Goal: Task Accomplishment & Management: Complete application form

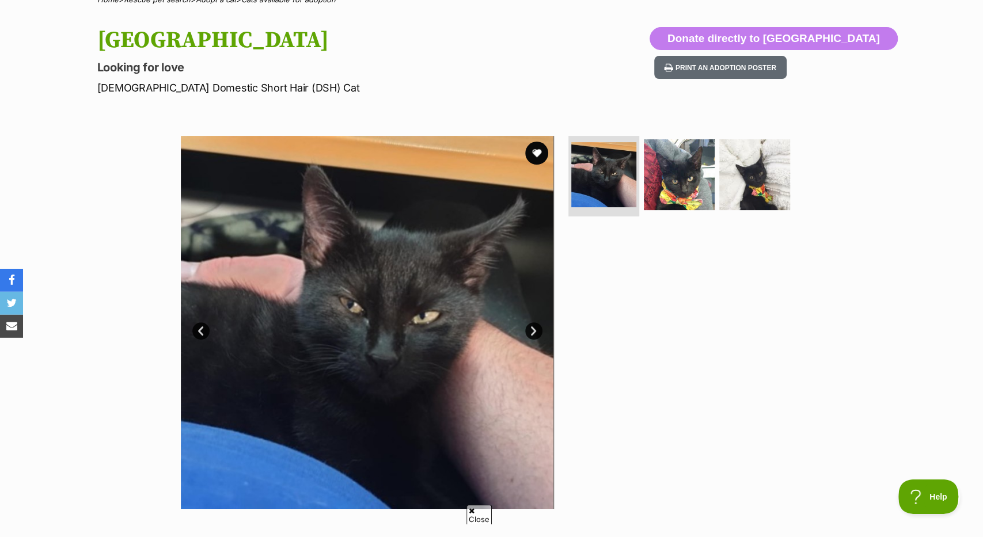
click at [537, 332] on link "Next" at bounding box center [533, 330] width 17 height 17
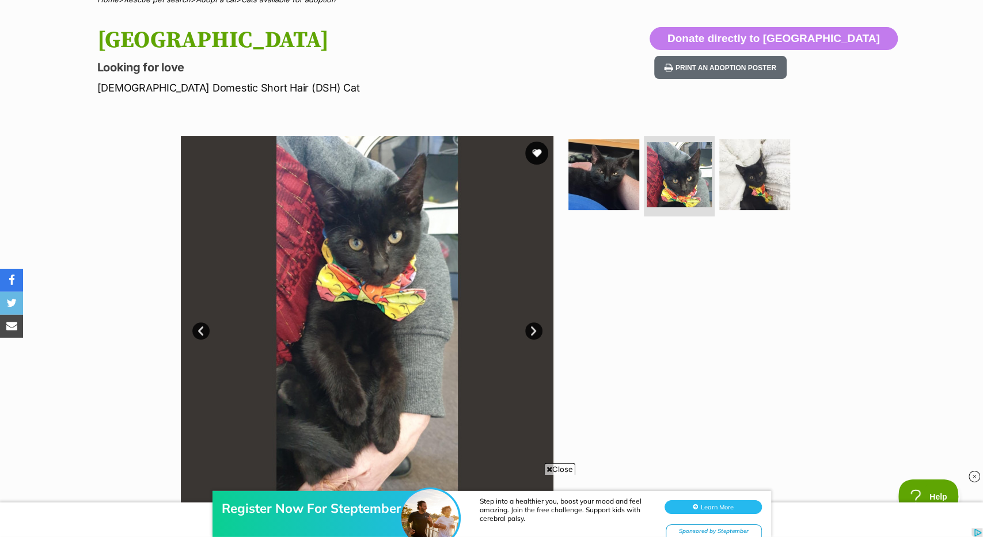
click at [537, 332] on link "Next" at bounding box center [533, 330] width 17 height 17
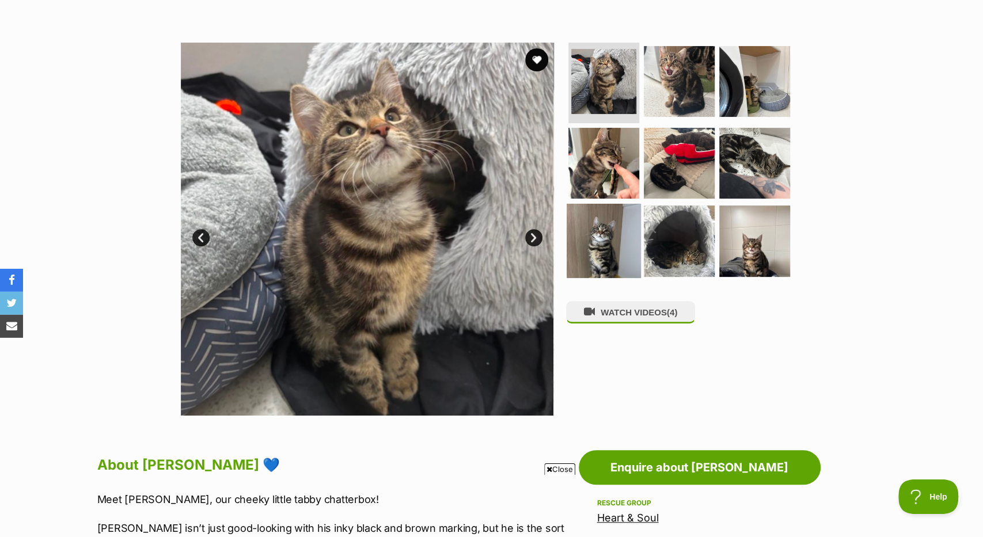
click at [608, 261] on img at bounding box center [604, 241] width 74 height 74
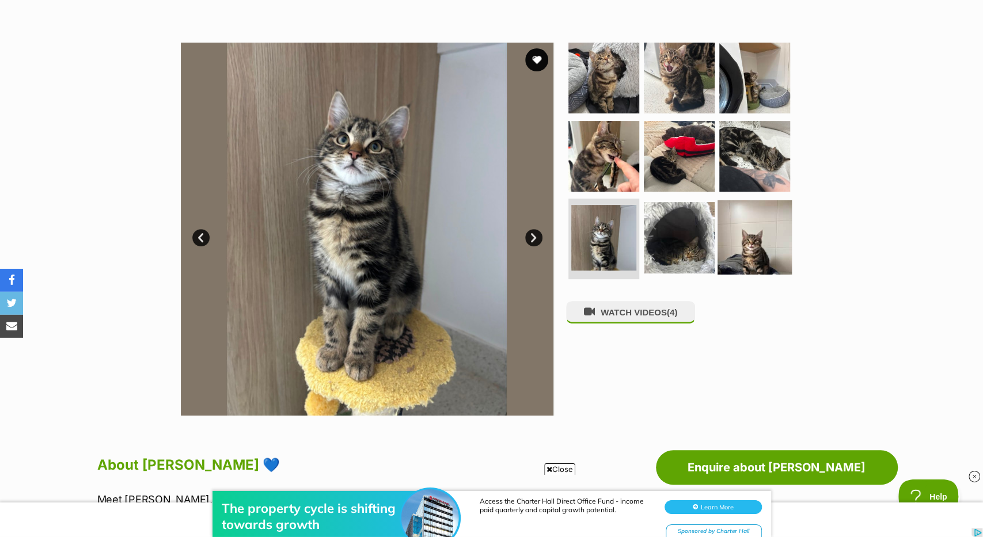
click at [748, 231] on img at bounding box center [754, 237] width 74 height 74
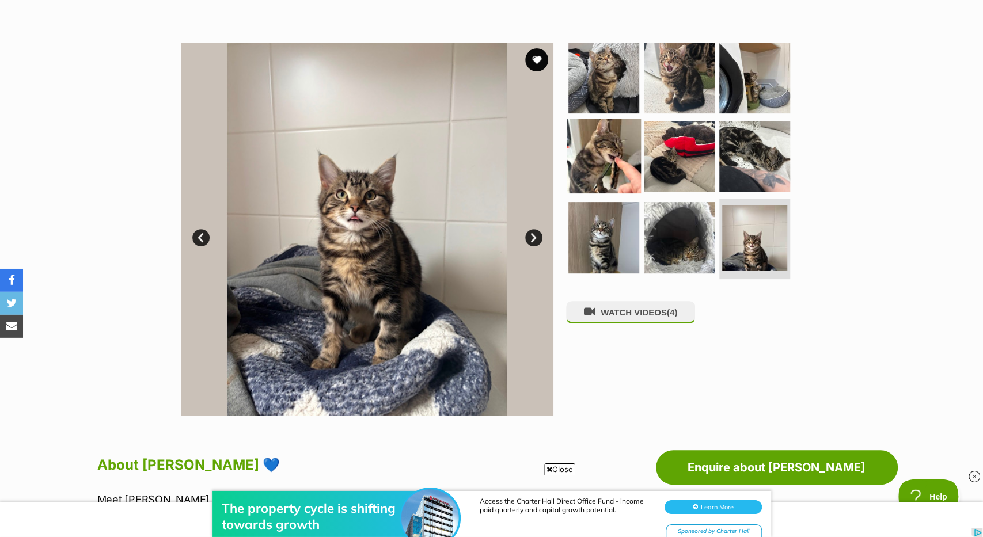
click at [606, 154] on img at bounding box center [604, 156] width 74 height 74
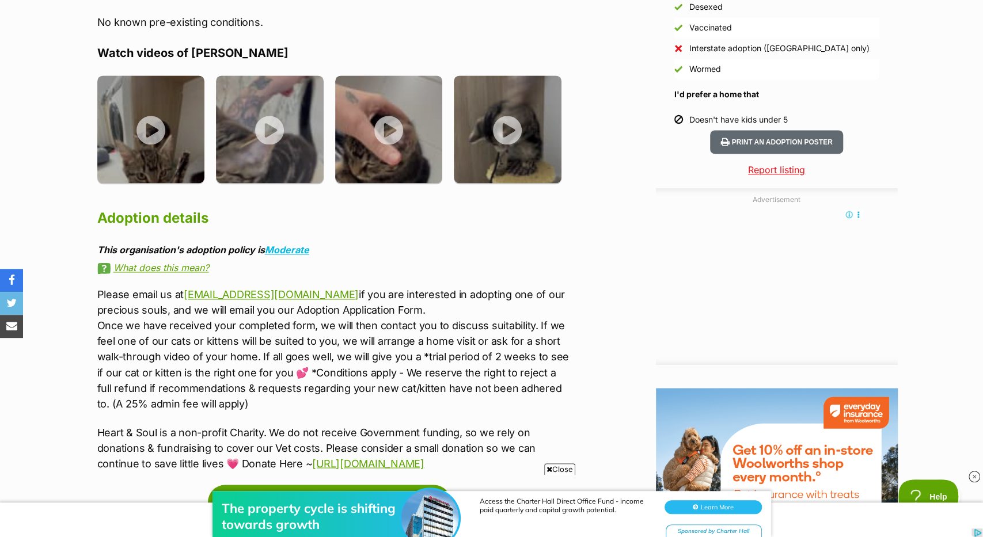
scroll to position [1110, 0]
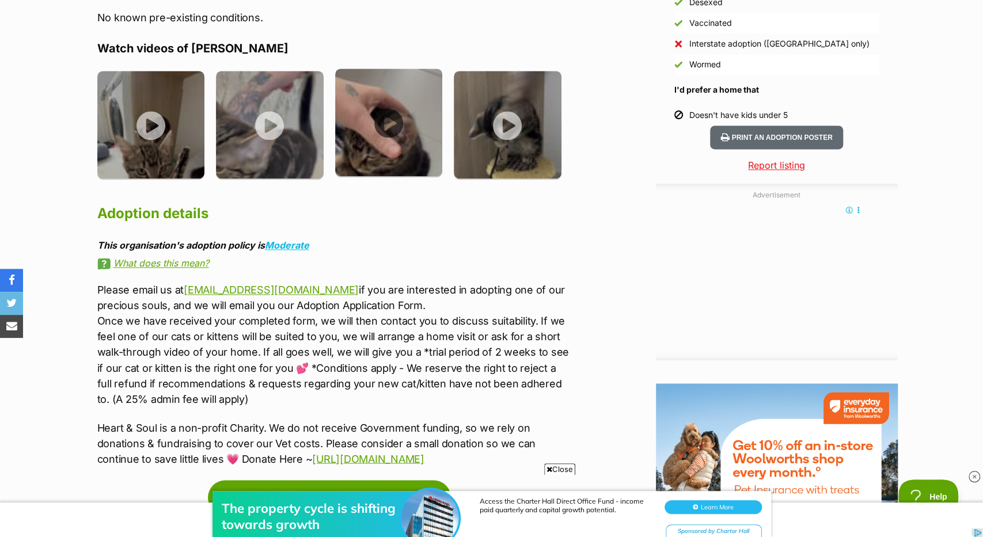
click at [410, 164] on img at bounding box center [389, 123] width 108 height 108
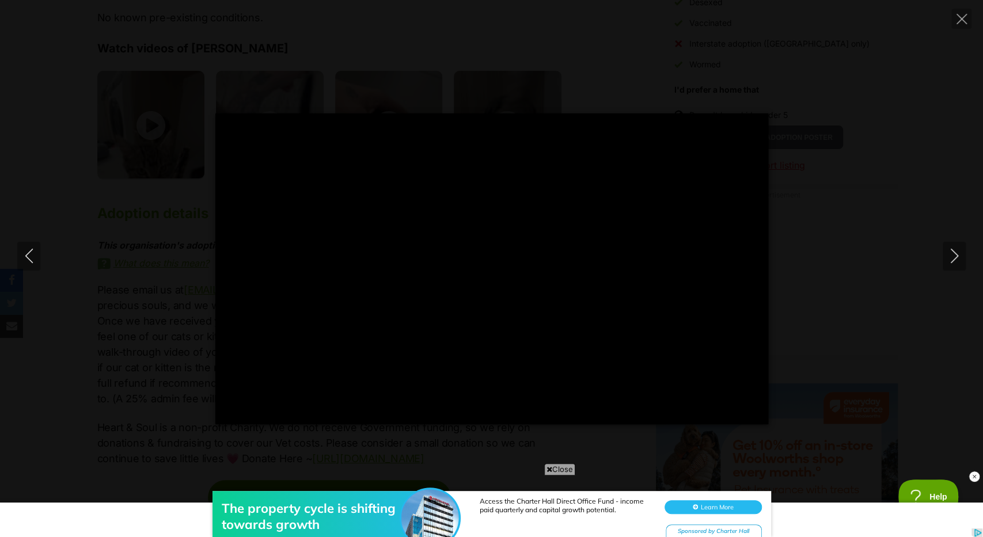
scroll to position [0, 0]
type input "100.00"
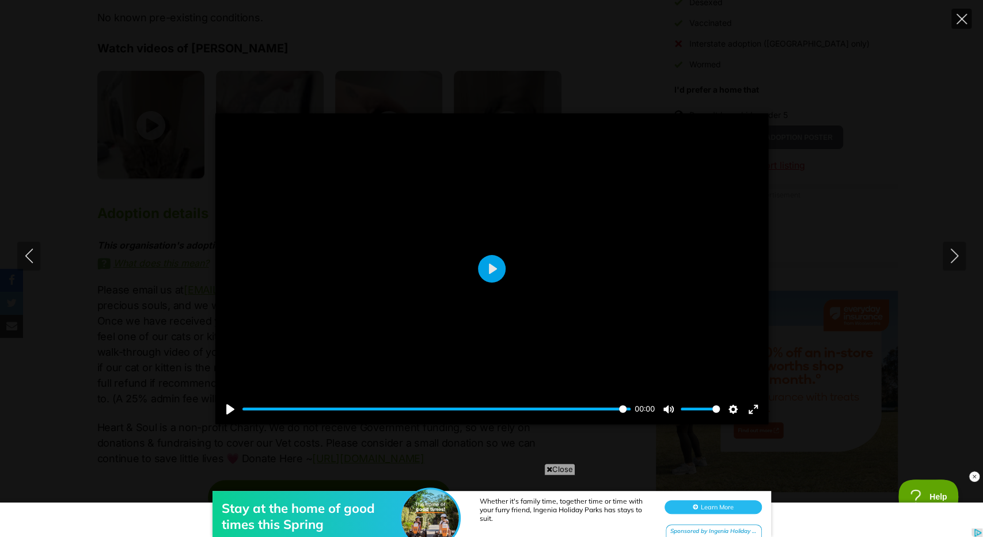
click at [956, 22] on icon "Close" at bounding box center [961, 19] width 10 height 10
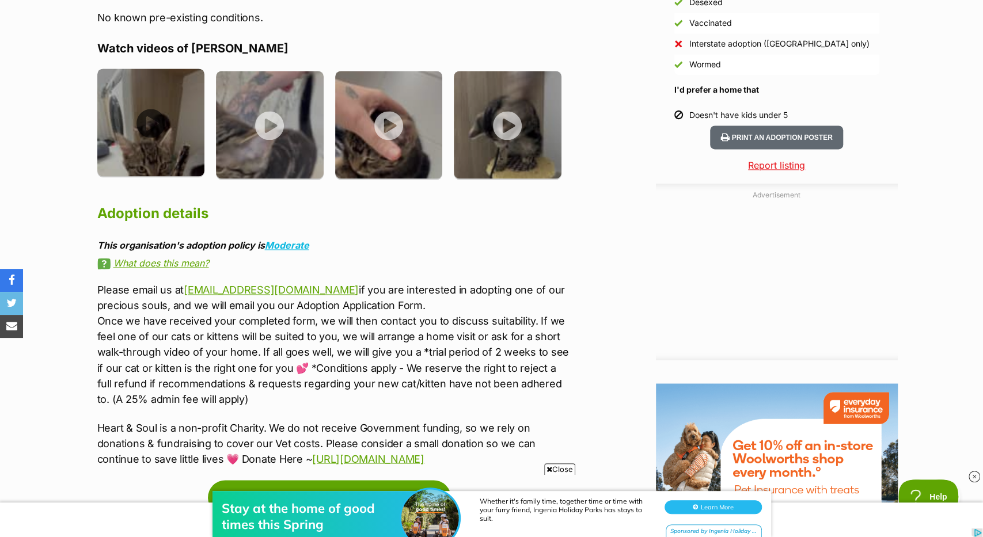
click at [157, 168] on img at bounding box center [151, 123] width 108 height 108
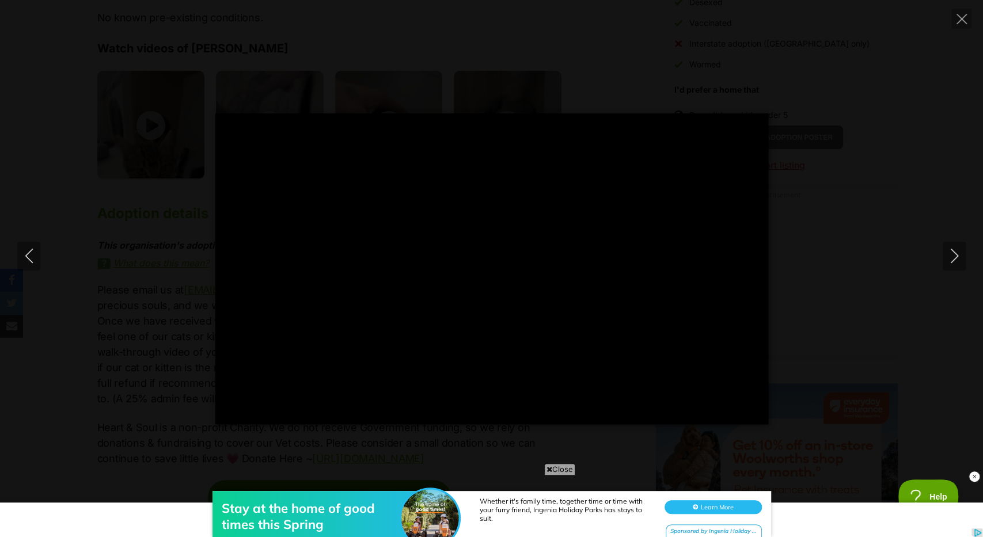
click at [917, 116] on div "Pause Play % buffered 00:00 -00:08 Unmute Mute Disable captions Enable captions…" at bounding box center [491, 268] width 983 height 311
type input "18.12"
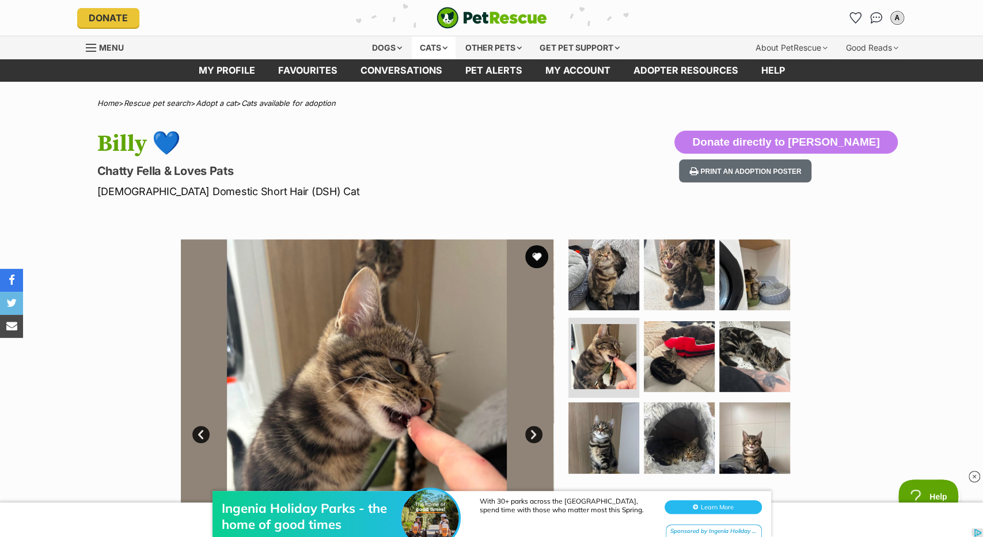
click at [427, 43] on div "Cats" at bounding box center [434, 47] width 44 height 23
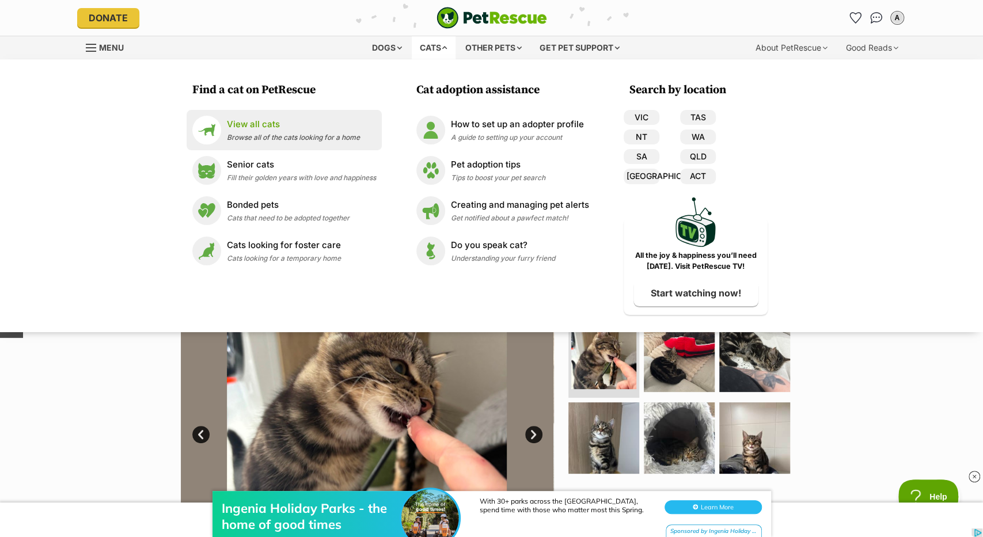
click at [341, 126] on p "View all cats" at bounding box center [293, 124] width 133 height 13
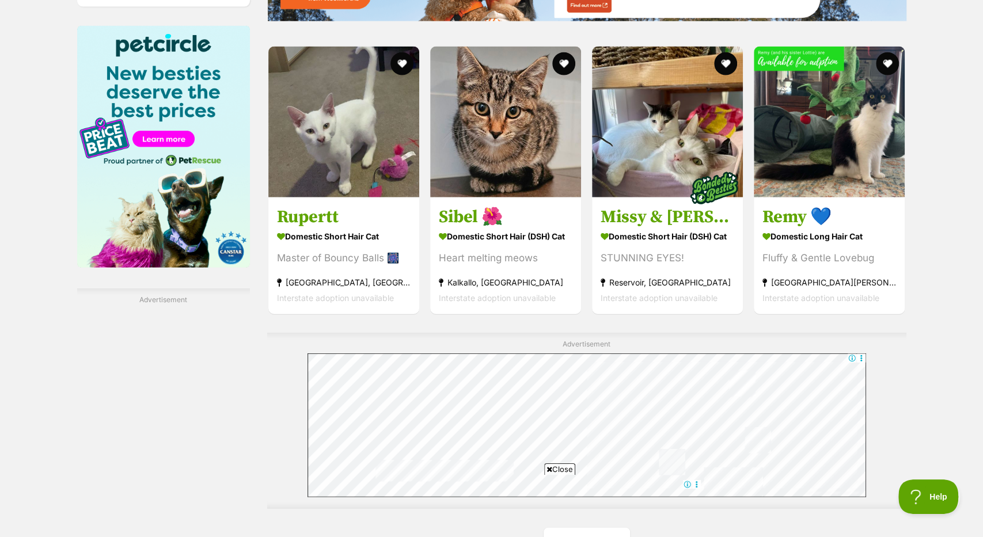
scroll to position [1767, 0]
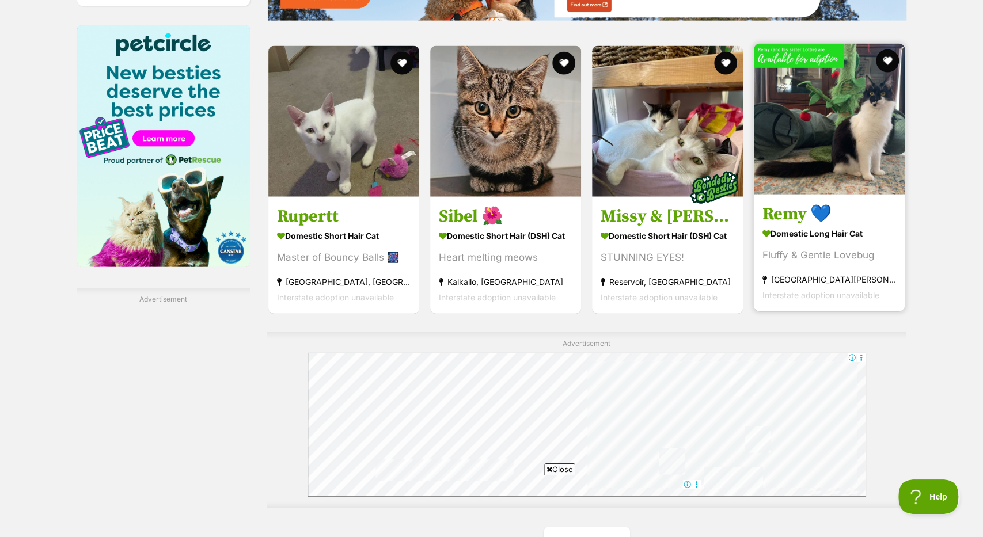
click at [845, 260] on div "Fluffy & Gentle Lovebug" at bounding box center [829, 256] width 134 height 16
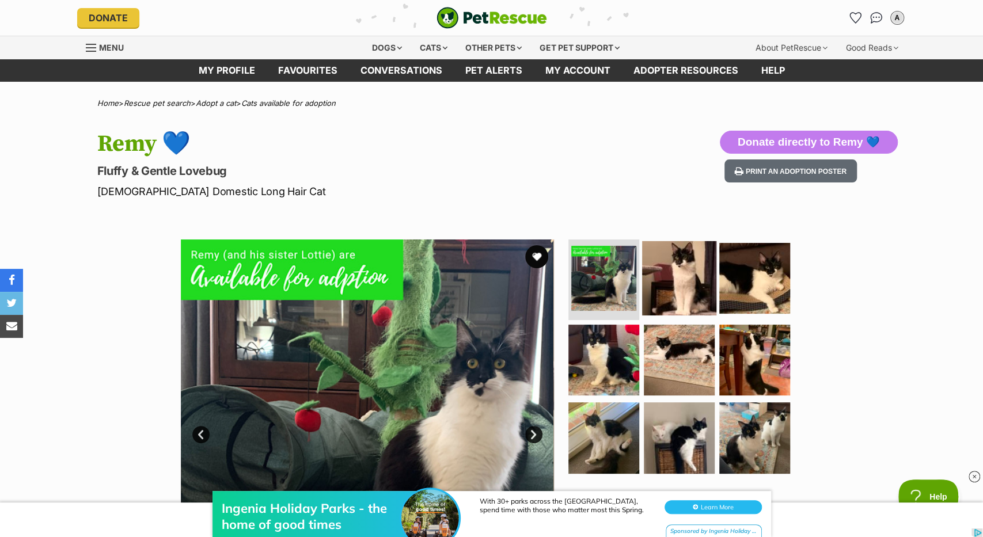
click at [686, 292] on img at bounding box center [679, 278] width 74 height 74
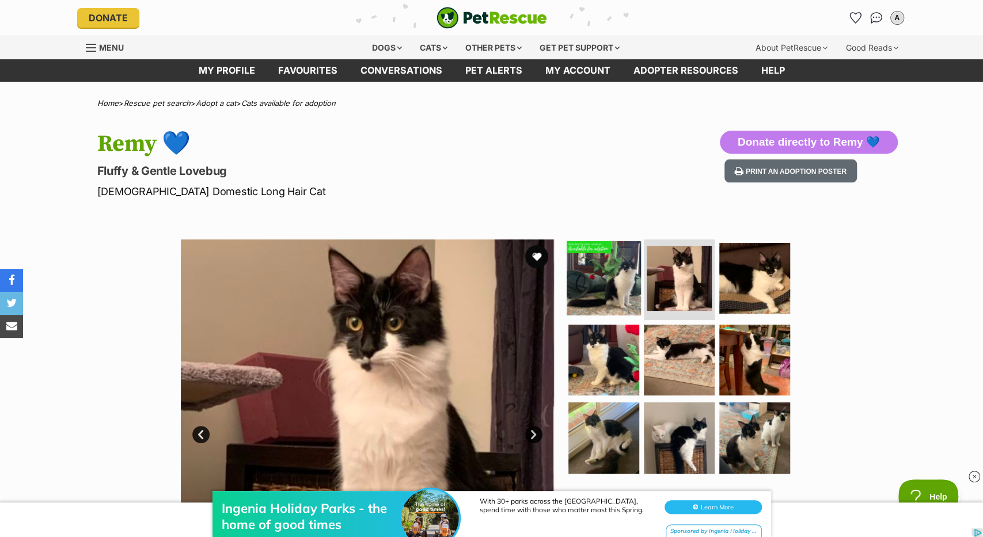
click at [610, 282] on img at bounding box center [604, 278] width 74 height 74
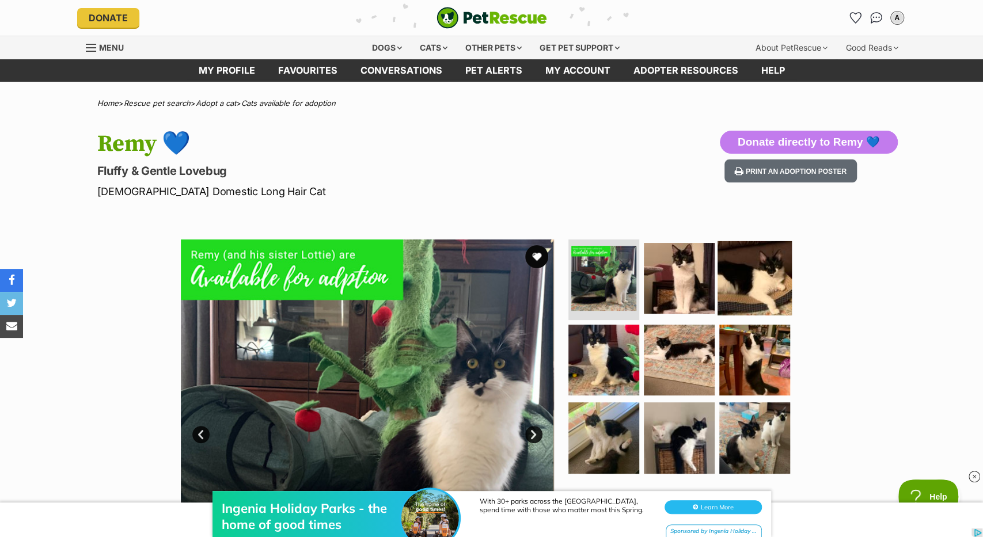
click at [758, 284] on img at bounding box center [754, 278] width 74 height 74
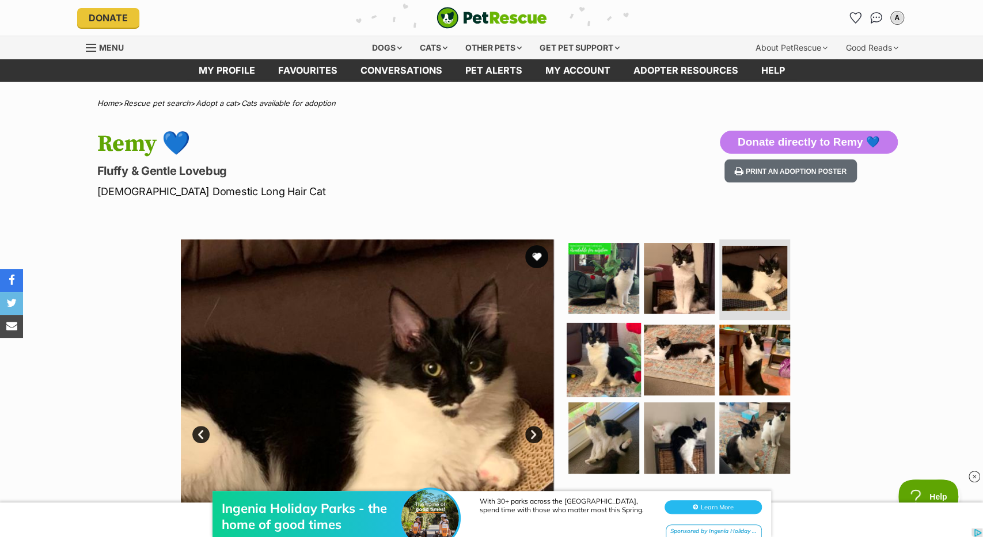
click at [590, 366] on img at bounding box center [604, 359] width 74 height 74
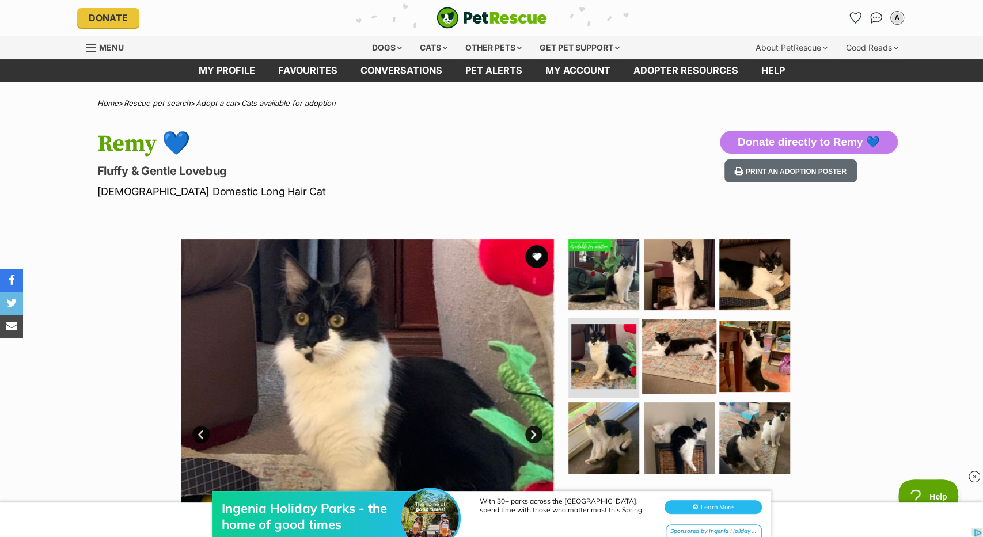
click at [656, 365] on img at bounding box center [679, 356] width 74 height 74
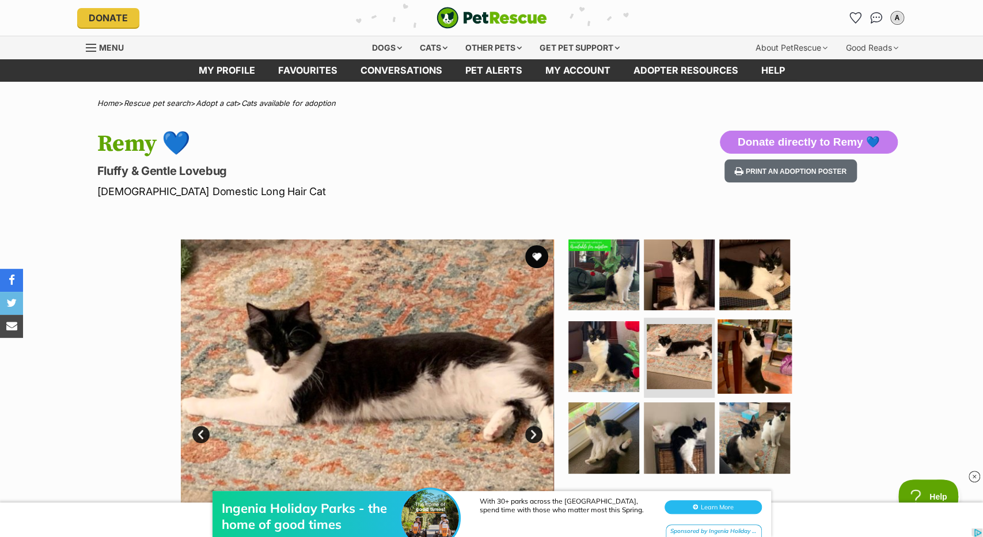
click at [745, 365] on img at bounding box center [754, 356] width 74 height 74
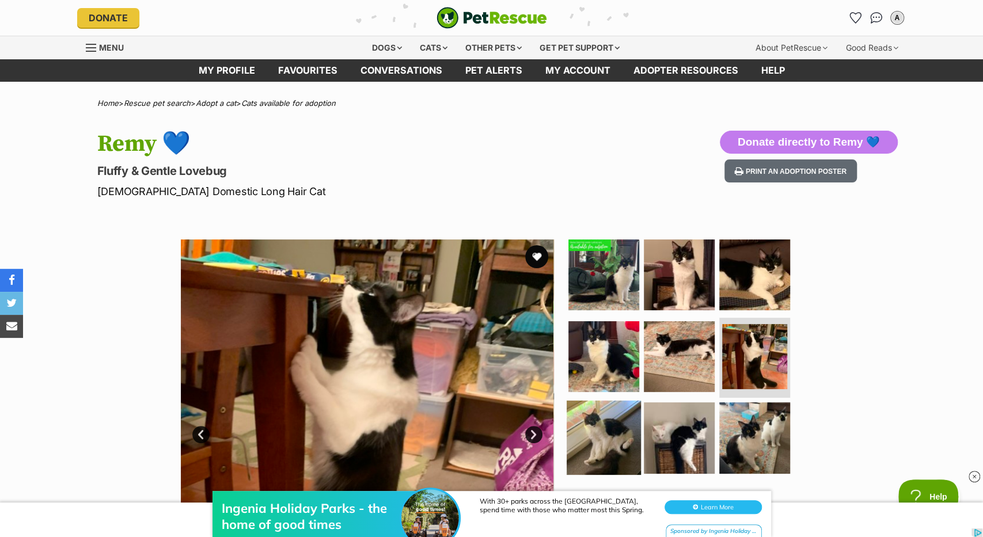
click at [609, 421] on img at bounding box center [604, 438] width 74 height 74
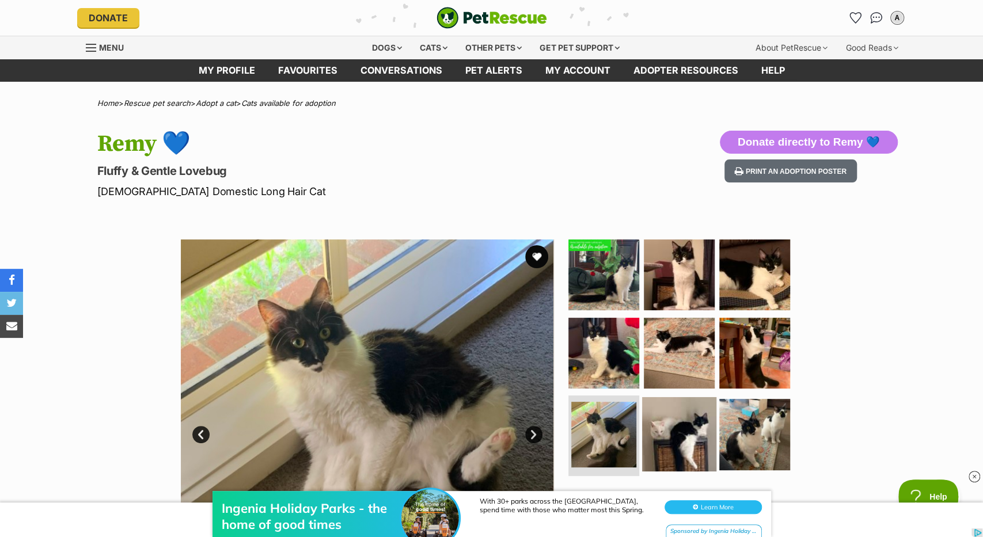
click at [709, 450] on img at bounding box center [679, 434] width 74 height 74
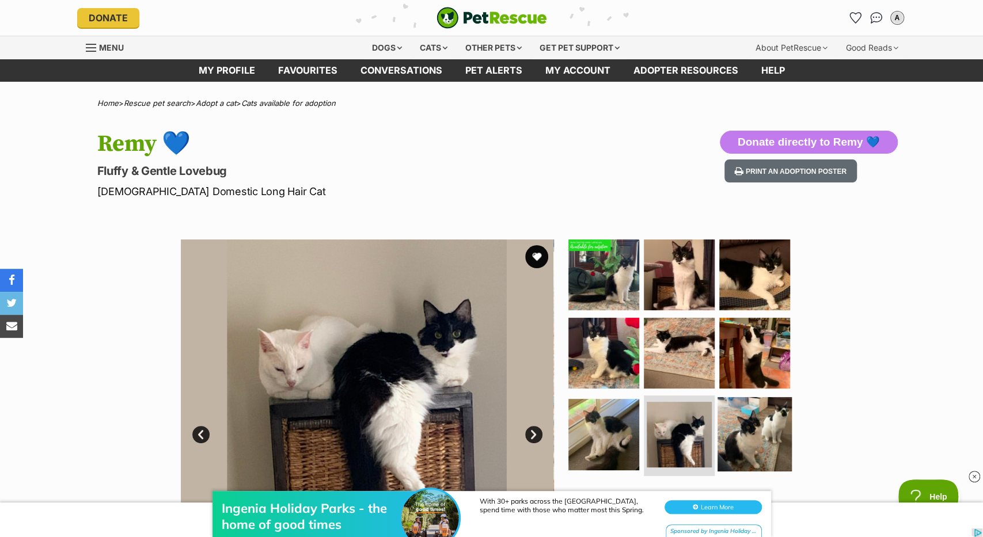
click at [749, 436] on img at bounding box center [754, 434] width 74 height 74
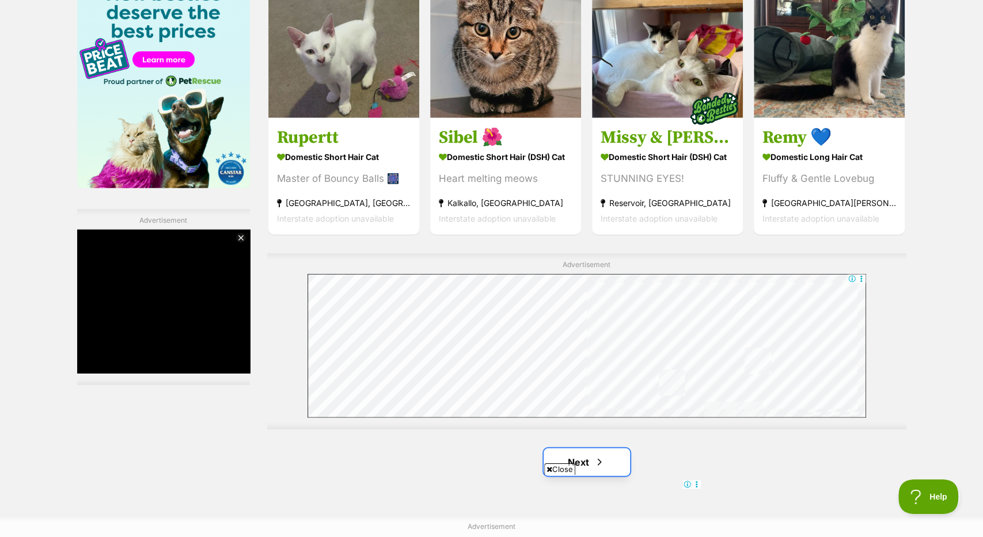
click at [603, 466] on span "Next page" at bounding box center [600, 462] width 12 height 14
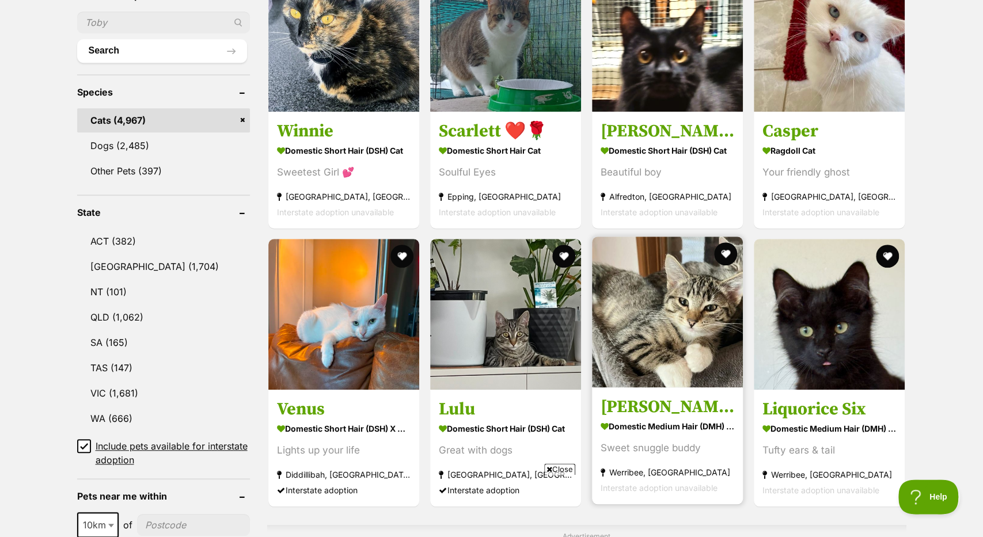
click at [660, 407] on h3 "[PERSON_NAME]" at bounding box center [668, 407] width 134 height 22
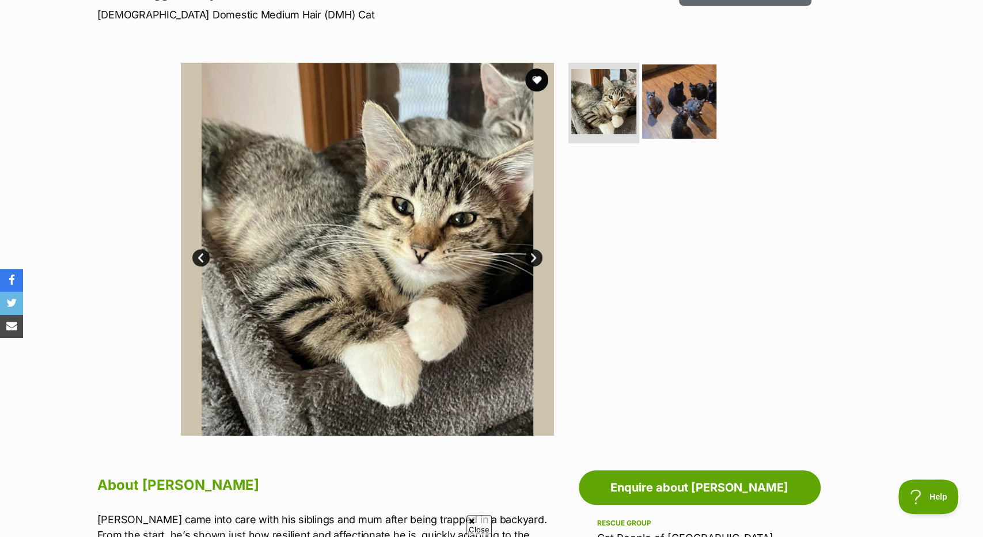
click at [660, 110] on img at bounding box center [679, 101] width 74 height 74
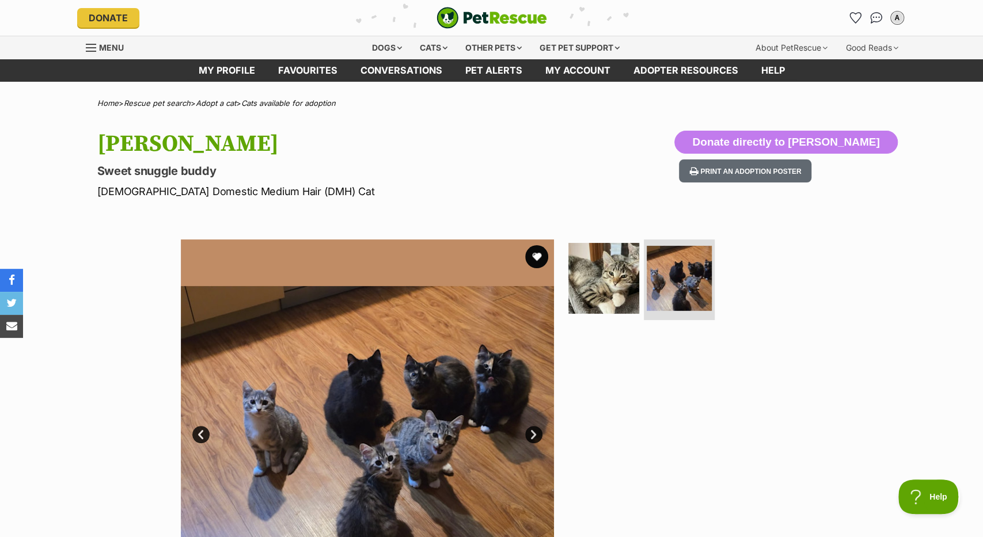
click at [522, 428] on img at bounding box center [367, 426] width 373 height 373
click at [534, 435] on link "Next" at bounding box center [533, 434] width 17 height 17
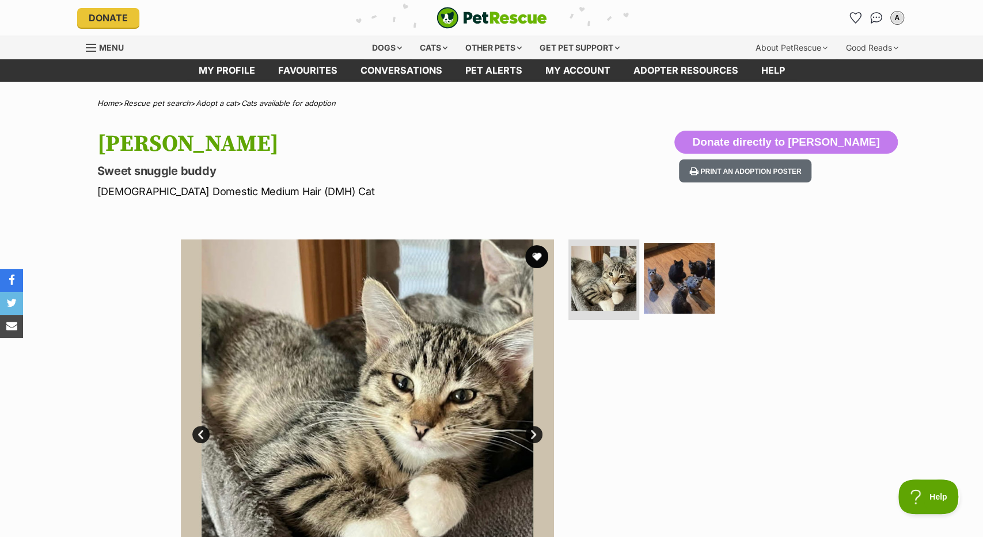
click at [534, 435] on link "Next" at bounding box center [533, 434] width 17 height 17
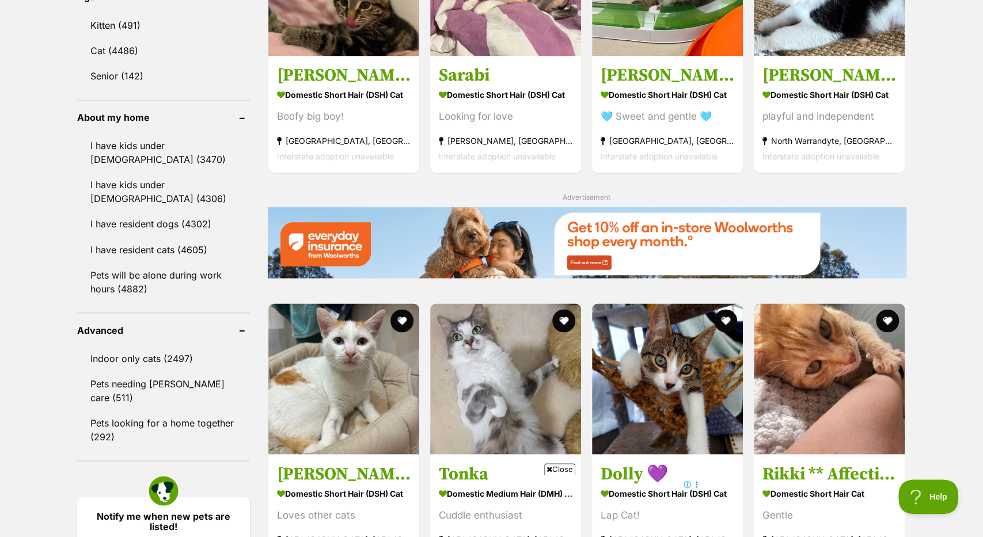
scroll to position [1218, 0]
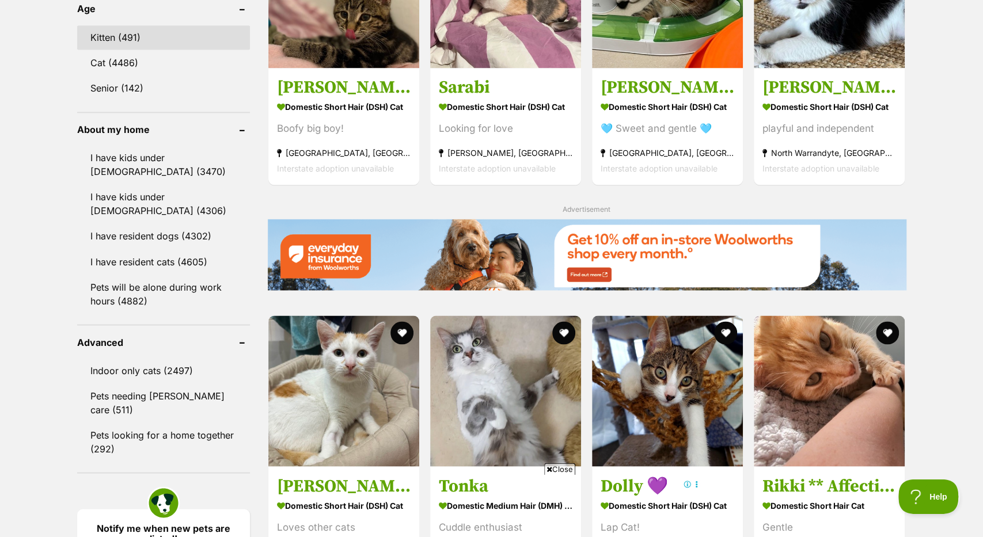
click at [121, 35] on link "Kitten (491)" at bounding box center [163, 38] width 173 height 24
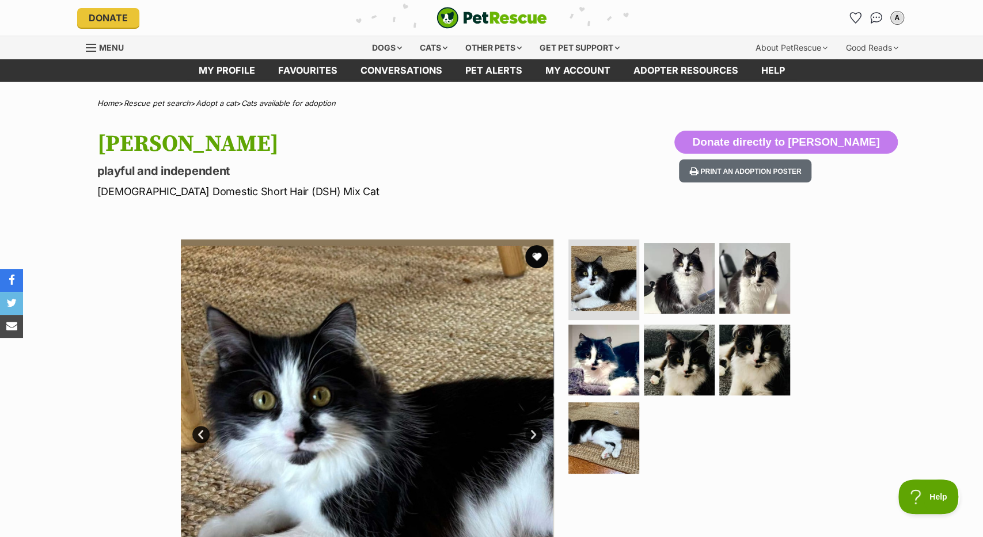
click at [419, 328] on img at bounding box center [367, 426] width 373 height 373
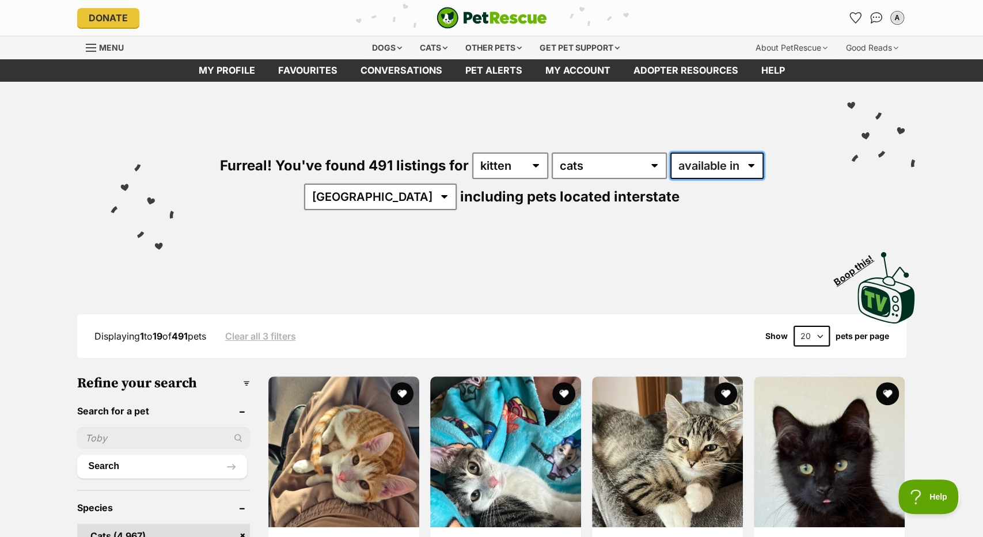
click at [670, 153] on select "available in located in" at bounding box center [716, 166] width 93 height 26
click at [574, 252] on div "Visit PetRescue TV (external site) Boop this!" at bounding box center [492, 284] width 846 height 84
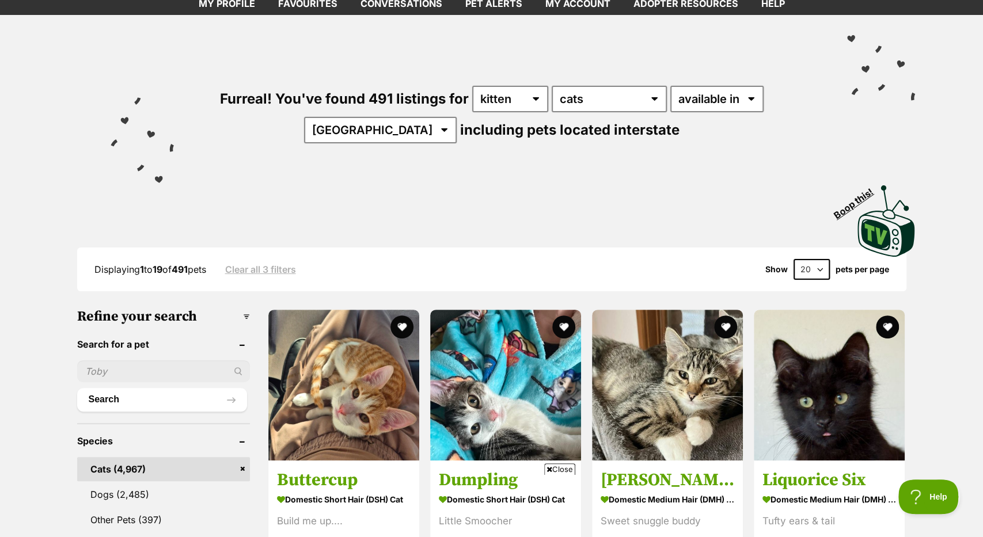
scroll to position [59, 0]
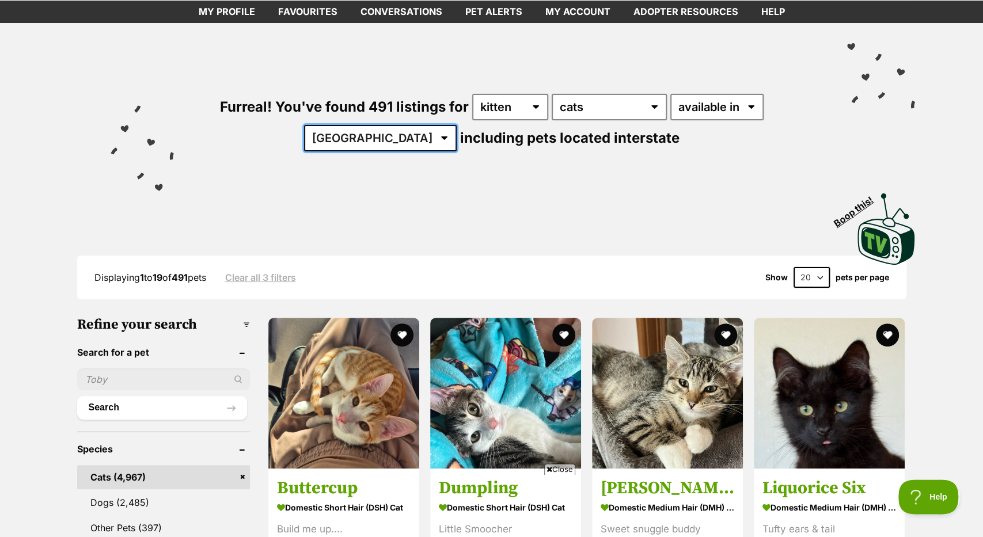
click at [304, 125] on select "Australia ACT NSW NT QLD SA TAS VIC WA" at bounding box center [380, 138] width 153 height 26
select select "VIC"
click option "VIC" at bounding box center [0, 0] width 0 height 0
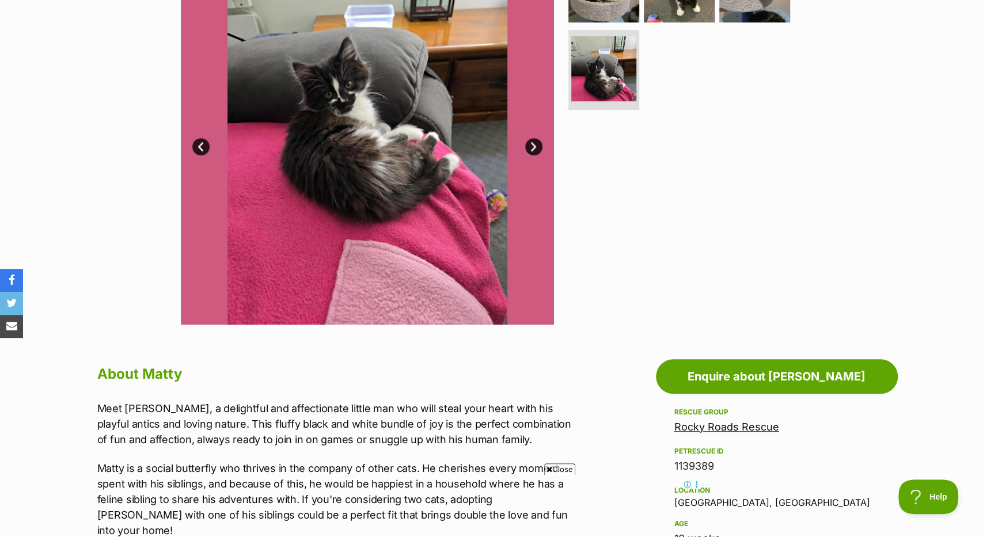
scroll to position [293, 0]
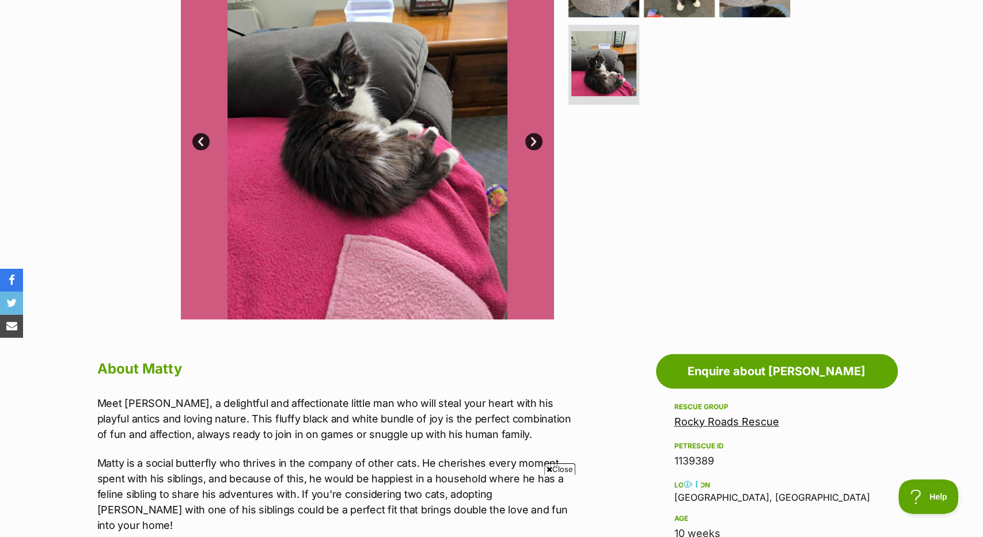
click at [546, 469] on icon at bounding box center [549, 469] width 6 height 7
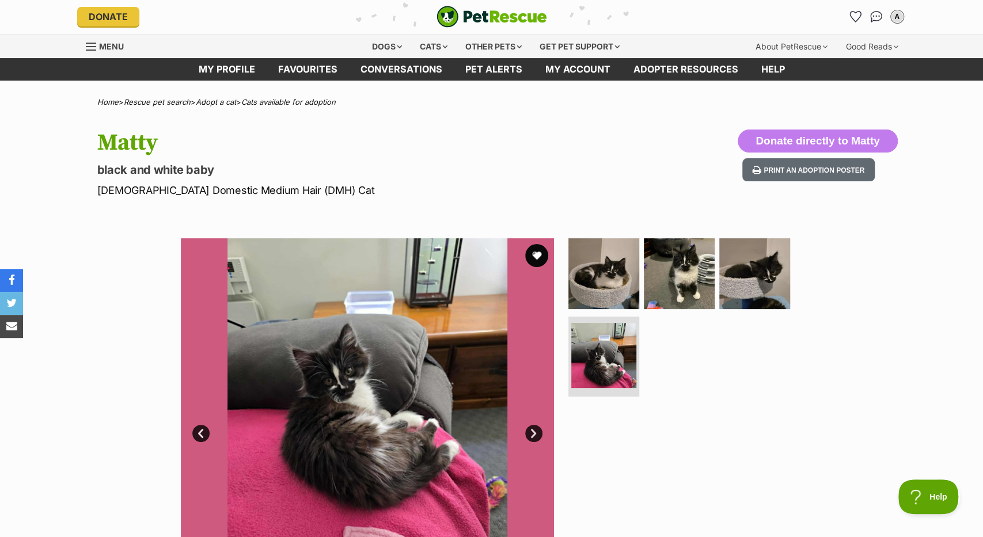
scroll to position [0, 0]
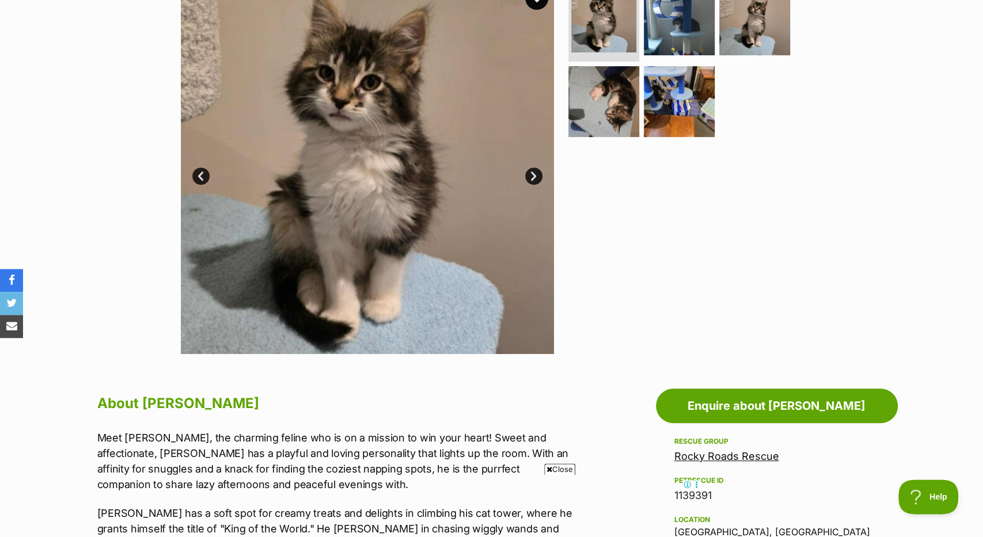
scroll to position [256, 0]
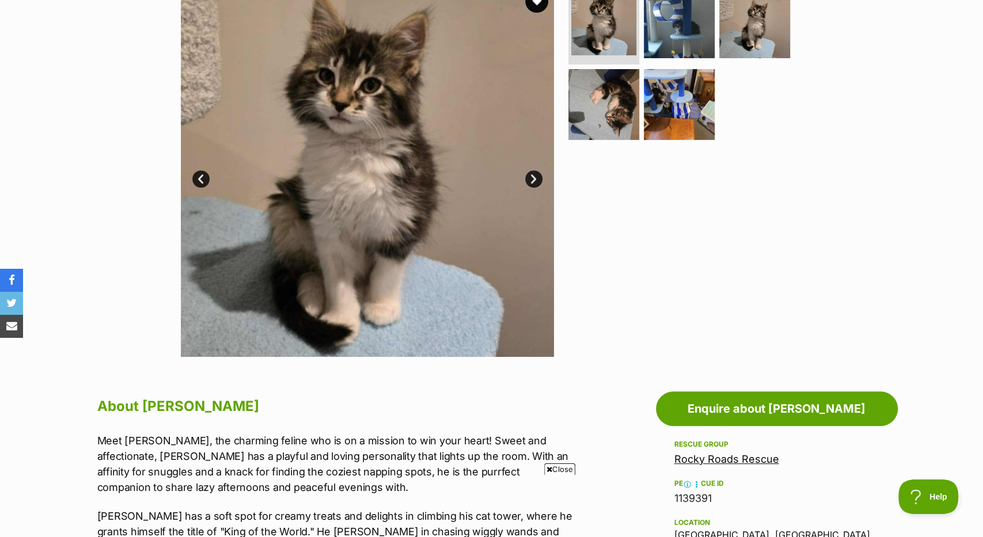
click at [530, 170] on img at bounding box center [367, 170] width 373 height 373
click at [530, 174] on link "Next" at bounding box center [533, 178] width 17 height 17
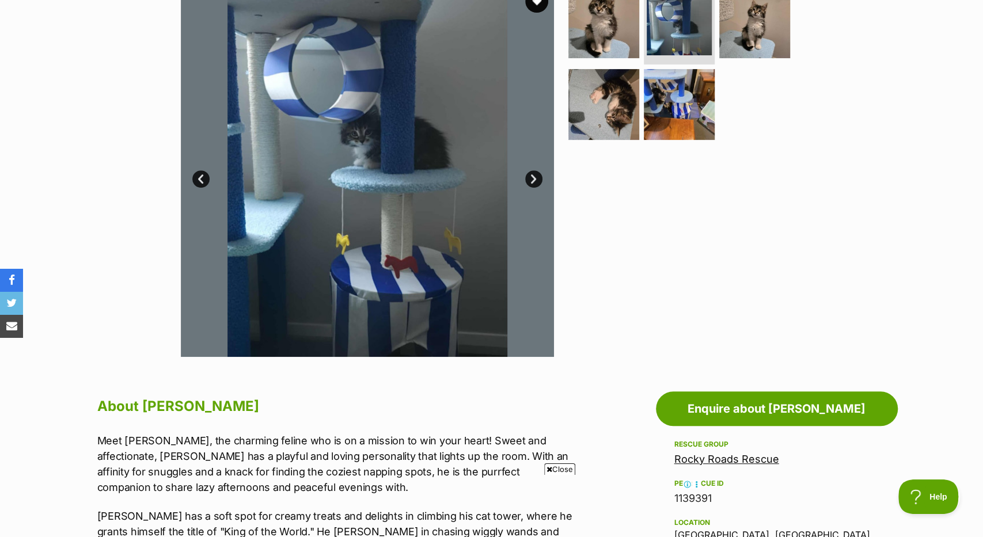
click at [530, 174] on link "Next" at bounding box center [533, 178] width 17 height 17
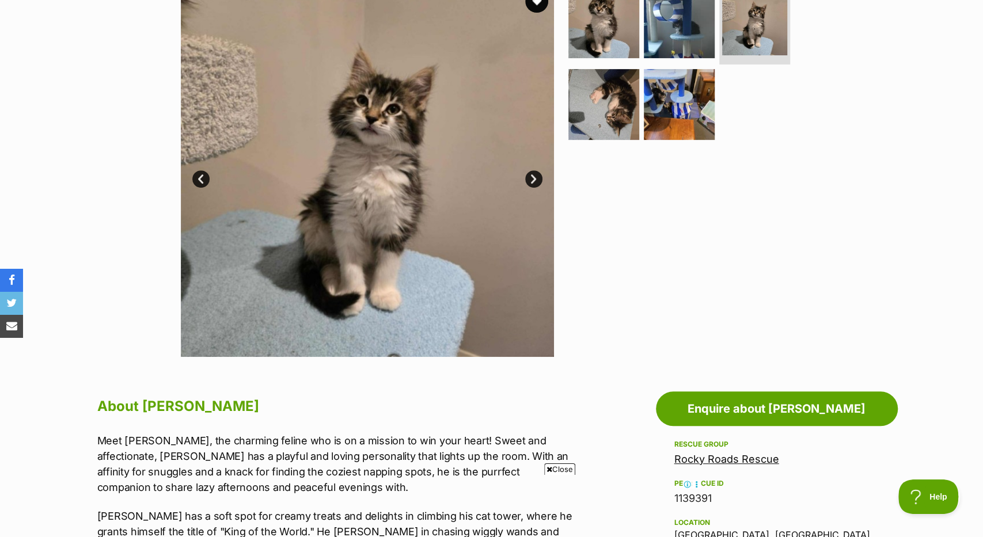
click at [530, 174] on link "Next" at bounding box center [533, 178] width 17 height 17
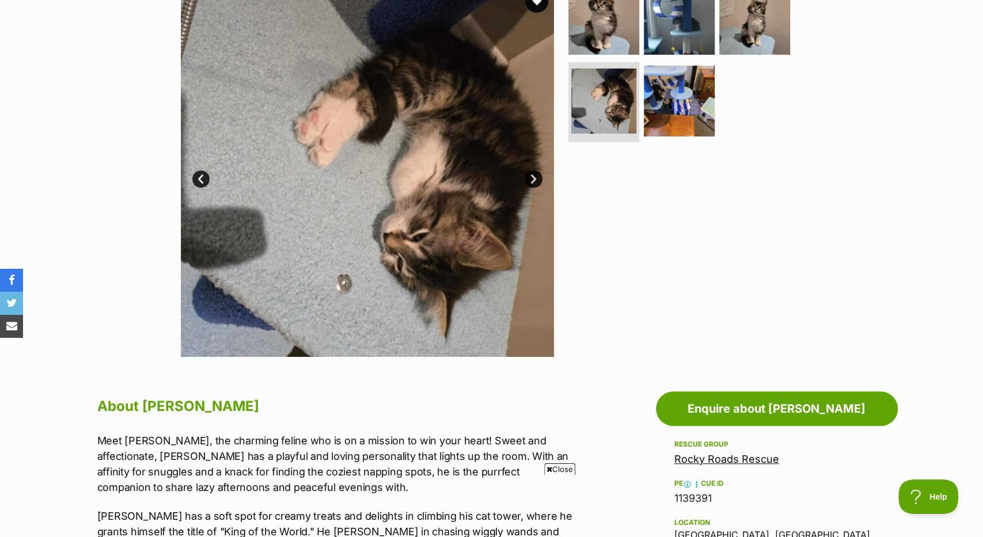
click at [530, 174] on link "Next" at bounding box center [533, 178] width 17 height 17
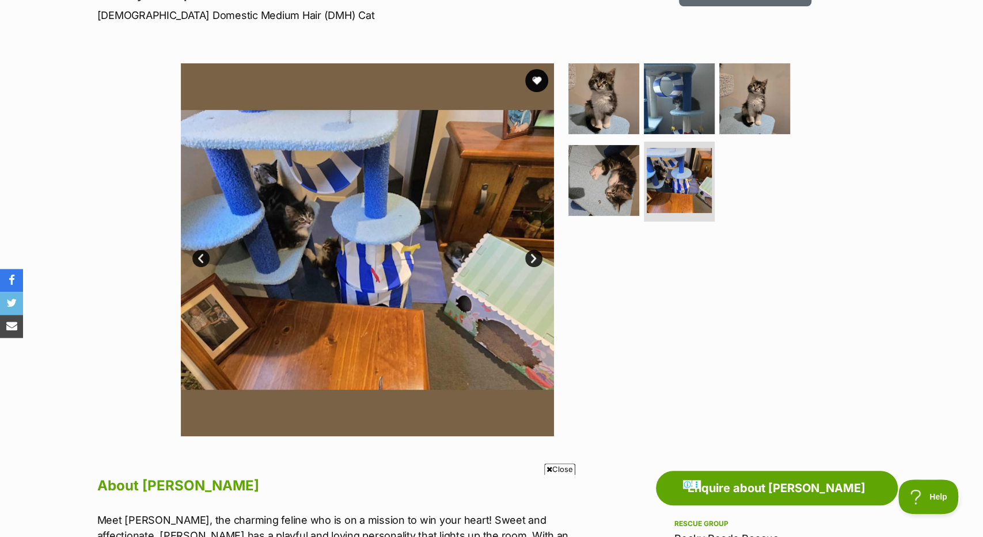
scroll to position [175, 0]
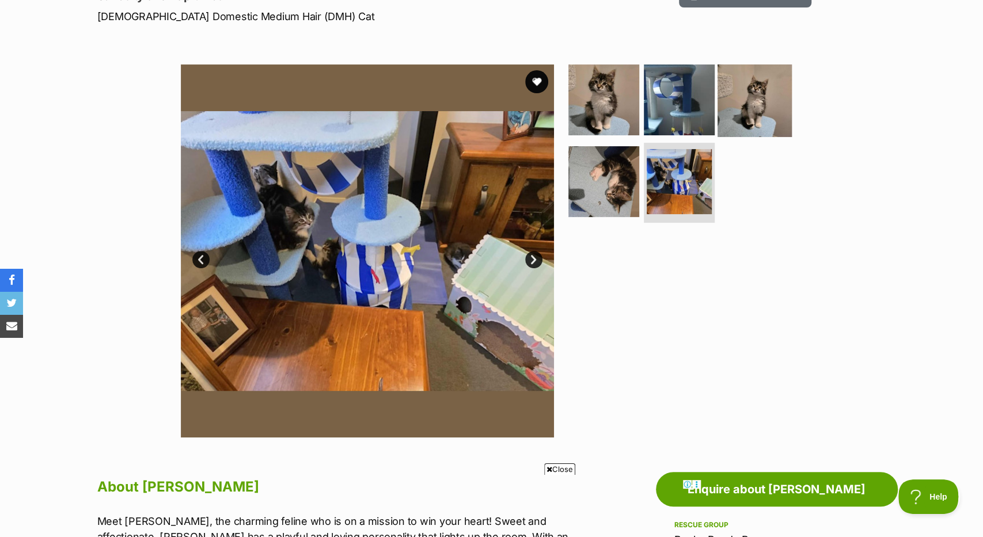
click at [752, 108] on img at bounding box center [754, 100] width 74 height 74
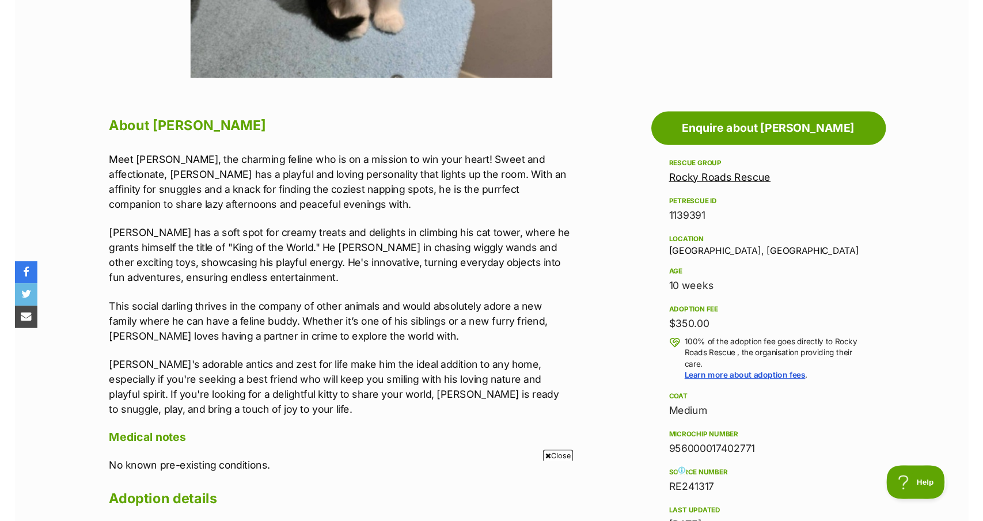
scroll to position [0, 0]
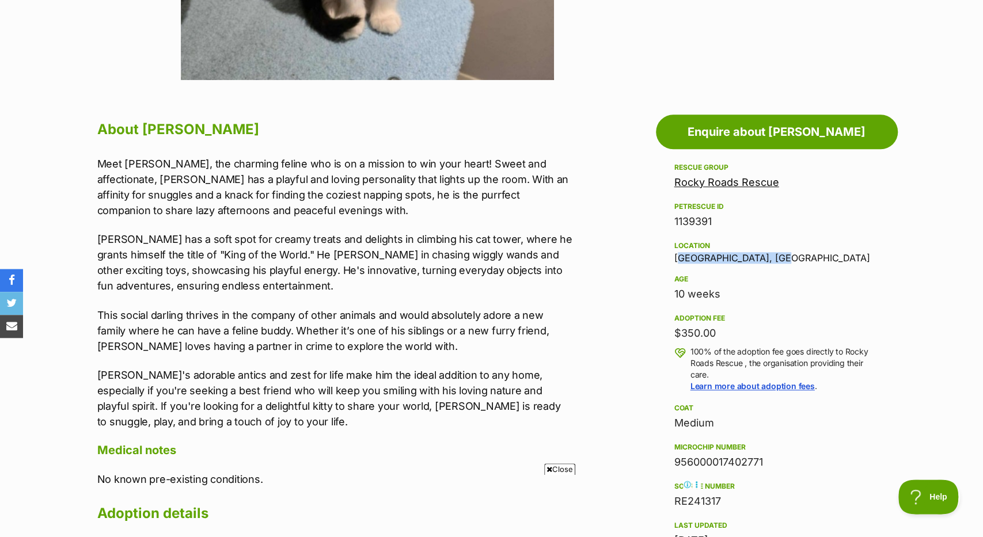
drag, startPoint x: 675, startPoint y: 258, endPoint x: 774, endPoint y: 257, distance: 99.0
click at [774, 257] on div "Location [GEOGRAPHIC_DATA], [GEOGRAPHIC_DATA]" at bounding box center [776, 251] width 205 height 24
copy div "[GEOGRAPHIC_DATA], [GEOGRAPHIC_DATA]"
click at [587, 97] on section "Home > Rescue pet search > Adopt a cat > Cats available for adoption [PERSON_NA…" at bounding box center [491, 445] width 983 height 1759
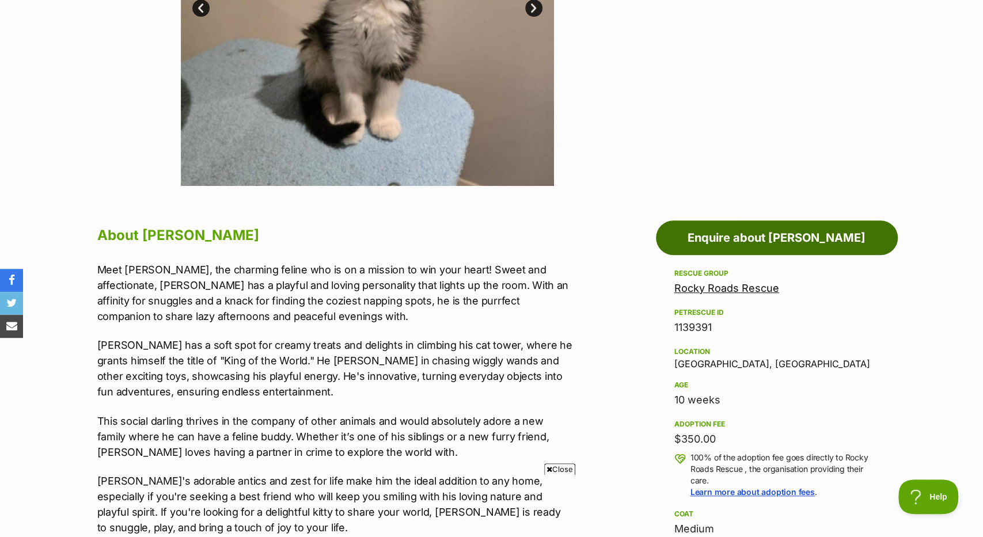
click at [688, 239] on link "Enquire about [PERSON_NAME]" at bounding box center [777, 238] width 242 height 35
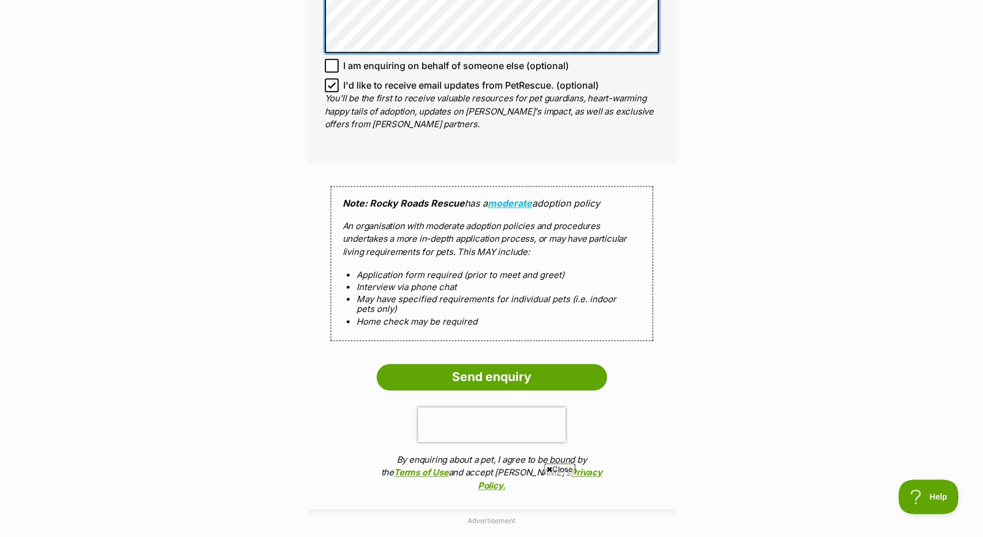
scroll to position [932, 0]
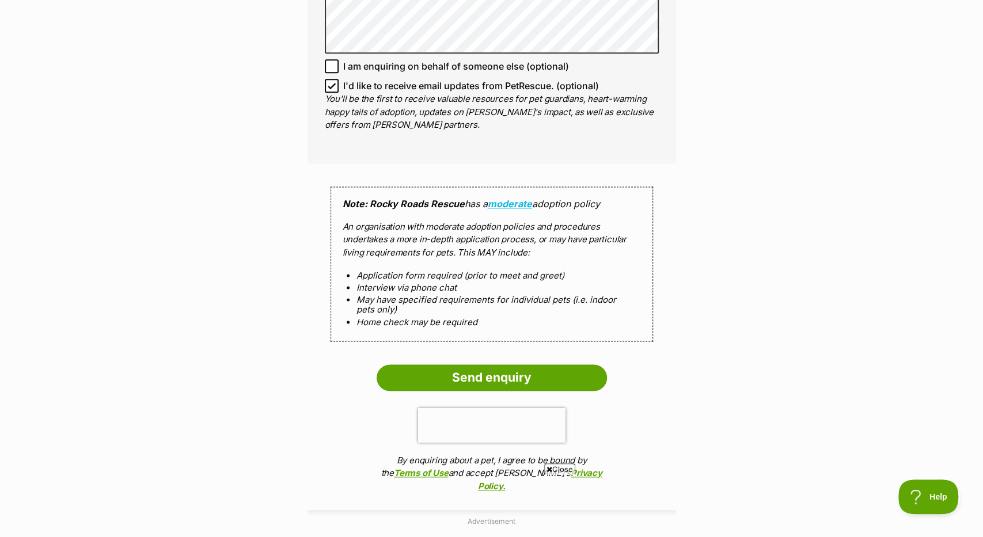
click at [329, 83] on icon at bounding box center [331, 85] width 7 height 5
click at [329, 79] on input "I'd like to receive email updates from PetRescue. (optional)" at bounding box center [332, 86] width 14 height 14
checkbox input "false"
click at [426, 364] on input "Send enquiry" at bounding box center [492, 377] width 230 height 26
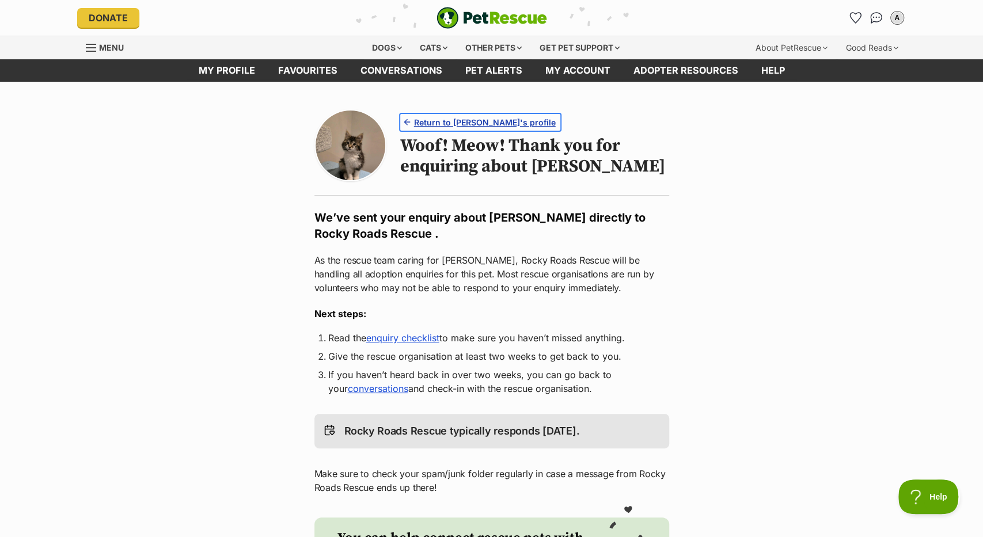
click at [459, 123] on span "Return to [PERSON_NAME]'s profile" at bounding box center [485, 122] width 142 height 12
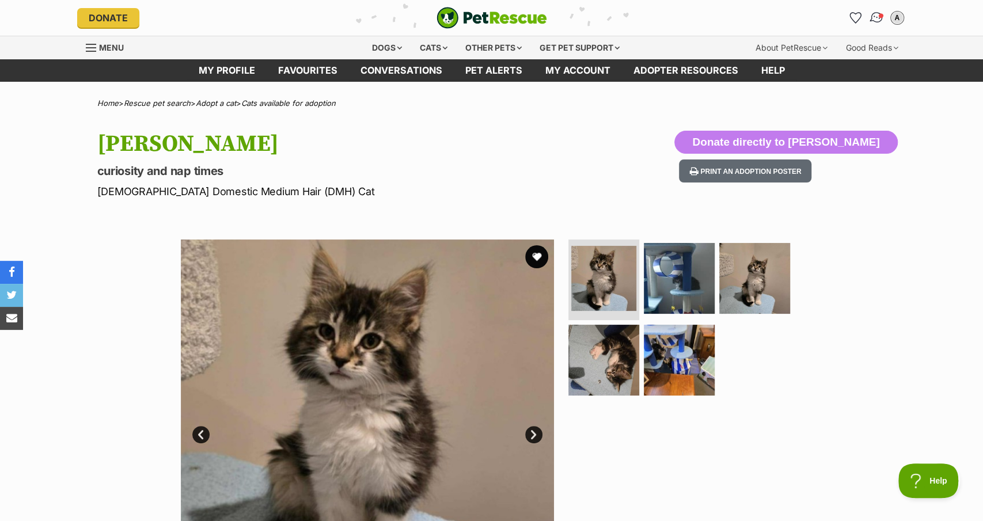
click at [876, 19] on img "Conversations" at bounding box center [876, 17] width 16 height 15
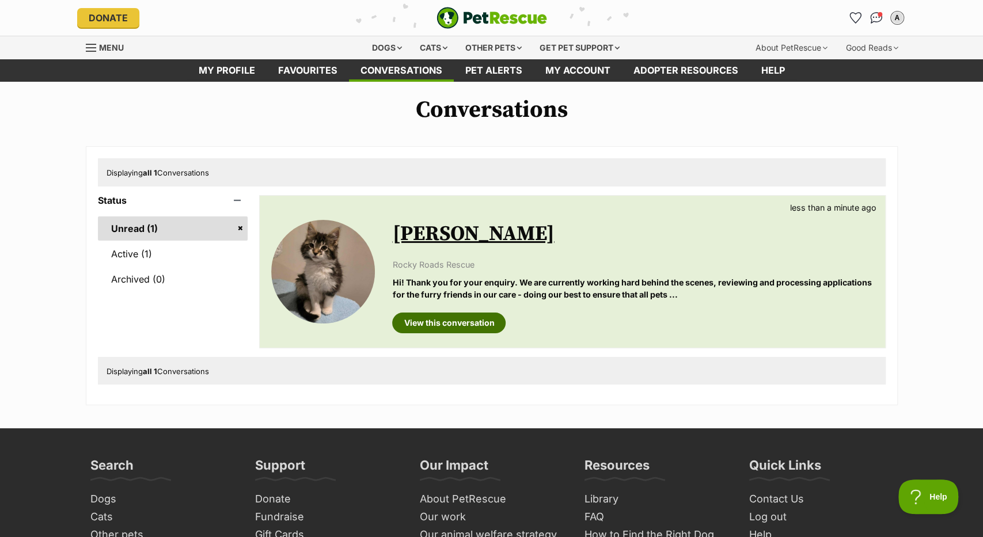
click at [465, 330] on link "View this conversation" at bounding box center [448, 323] width 113 height 21
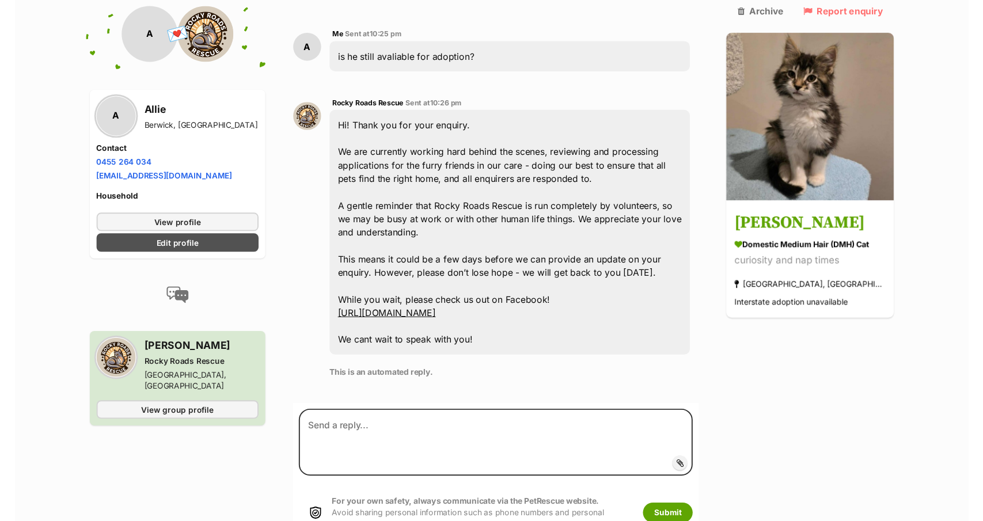
scroll to position [316, 0]
